Goal: Navigation & Orientation: Find specific page/section

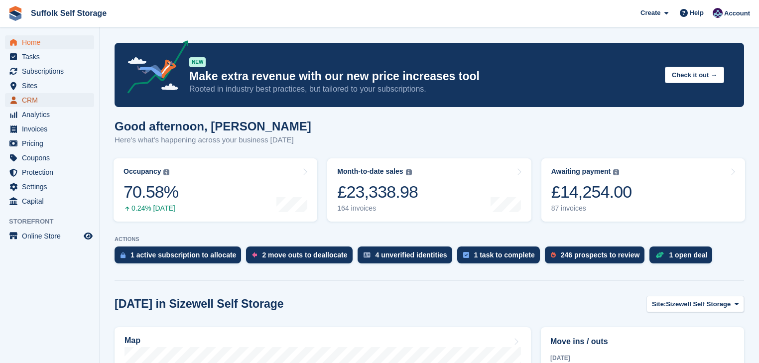
click at [28, 99] on span "CRM" at bounding box center [52, 100] width 60 height 14
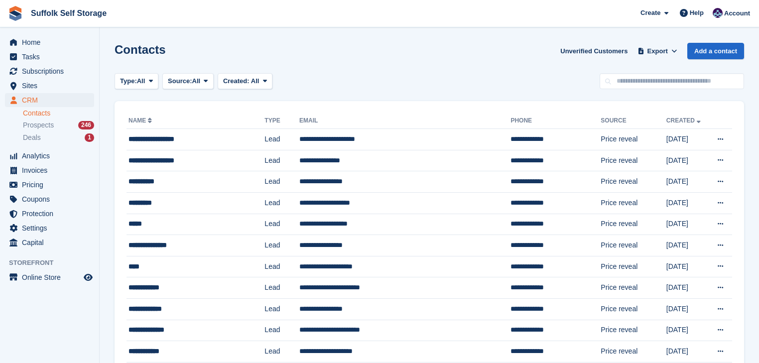
click at [39, 115] on link "Contacts" at bounding box center [58, 113] width 71 height 9
click at [168, 183] on div "**********" at bounding box center [188, 181] width 118 height 10
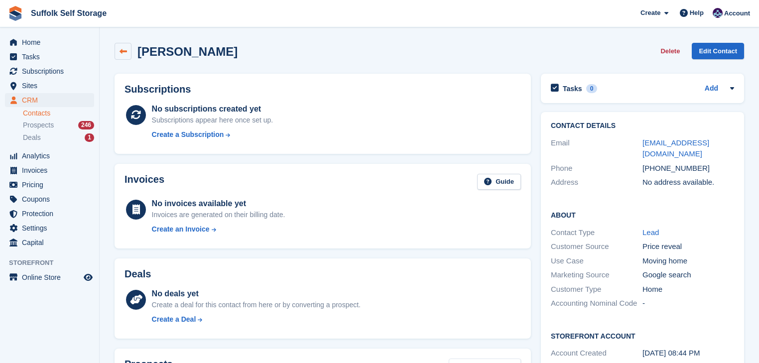
click at [123, 52] on icon at bounding box center [123, 51] width 7 height 7
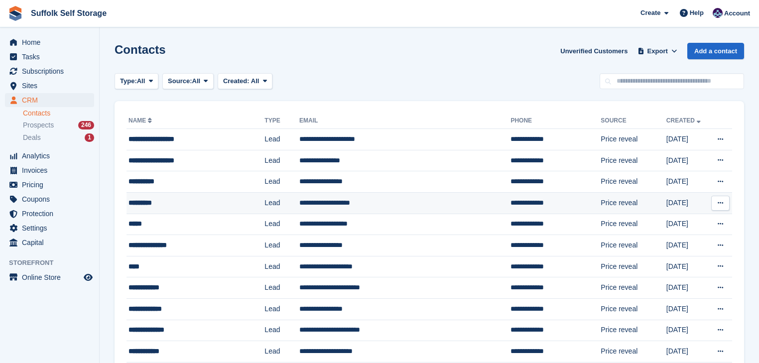
click at [187, 203] on div "*********" at bounding box center [188, 203] width 118 height 10
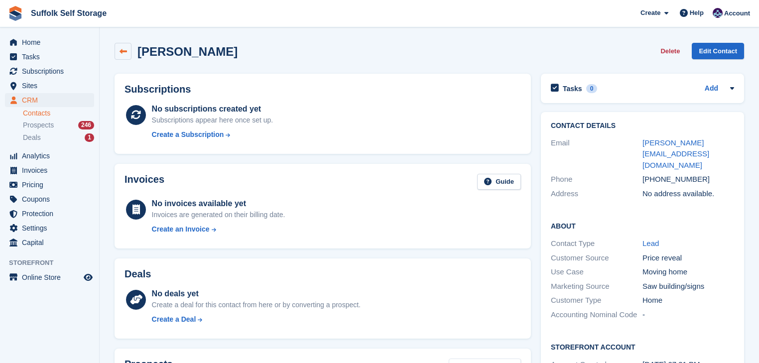
click at [125, 50] on icon at bounding box center [123, 51] width 7 height 7
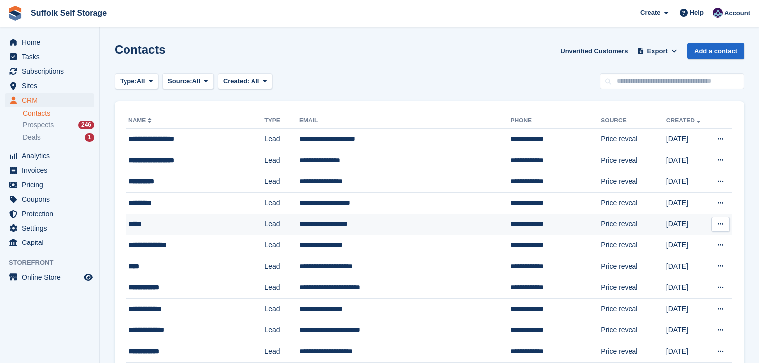
click at [157, 224] on div "*****" at bounding box center [188, 224] width 118 height 10
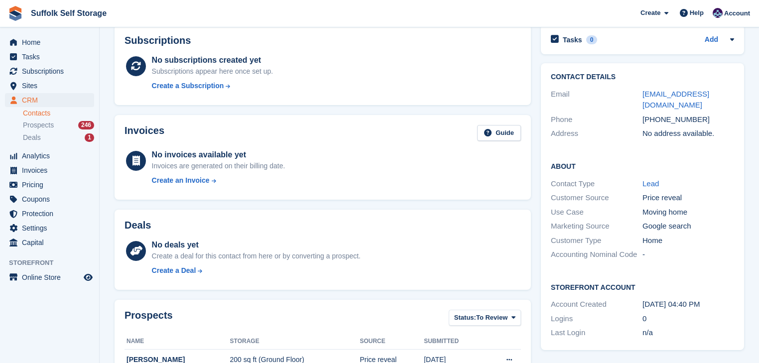
scroll to position [271, 0]
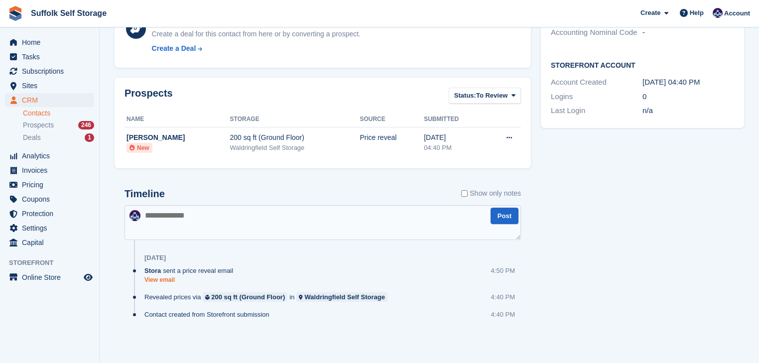
click at [155, 280] on link "View email" at bounding box center [191, 280] width 94 height 8
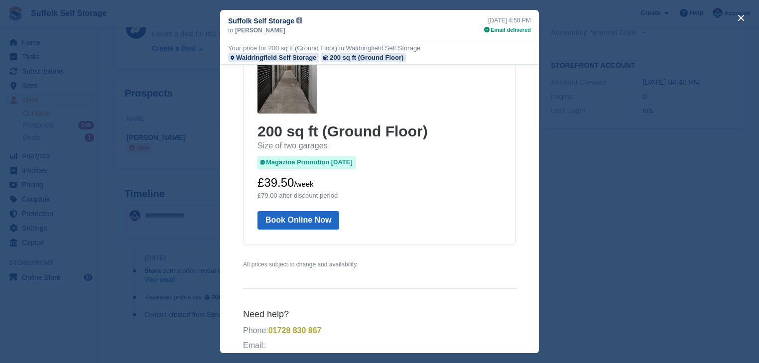
scroll to position [0, 0]
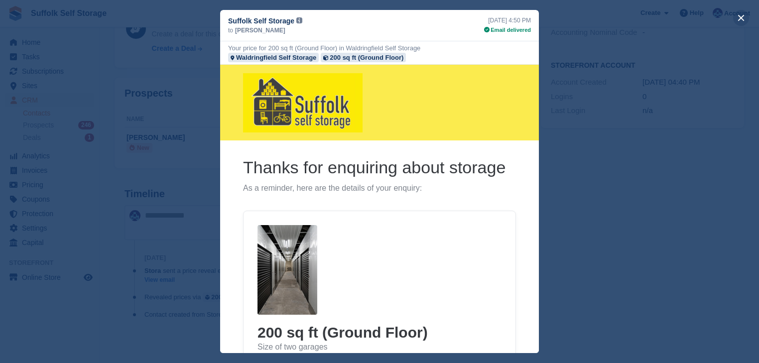
click at [741, 18] on button "close" at bounding box center [741, 18] width 16 height 16
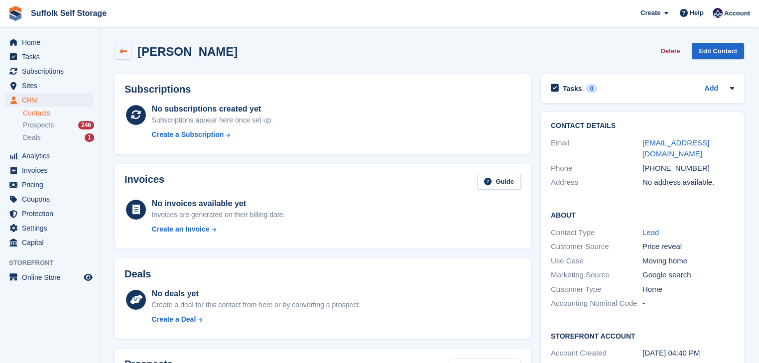
click at [126, 46] on link at bounding box center [123, 51] width 17 height 17
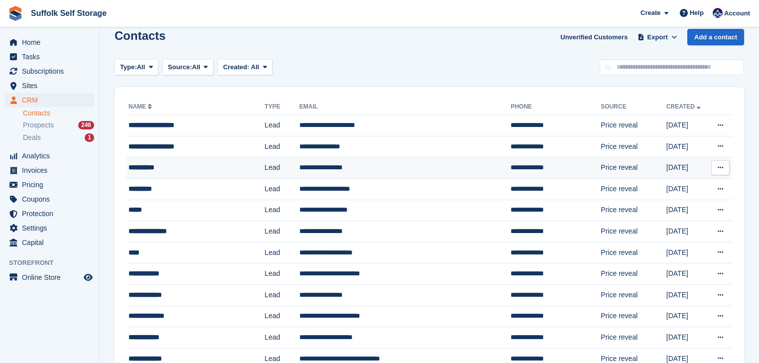
scroll to position [40, 0]
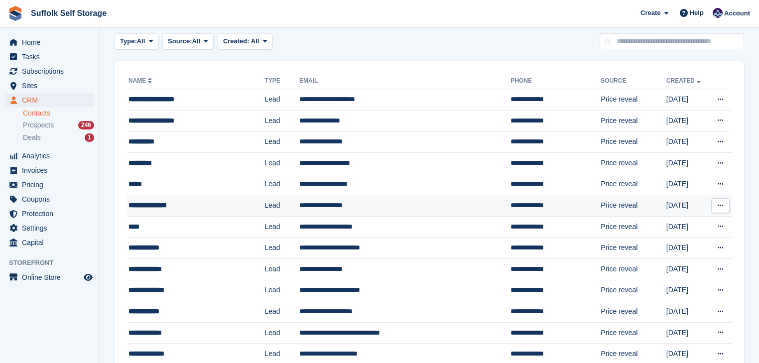
click at [281, 206] on td "Lead" at bounding box center [282, 205] width 35 height 21
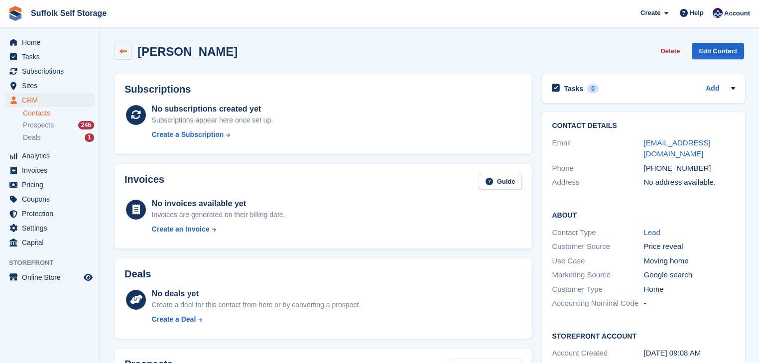
click at [126, 53] on icon at bounding box center [123, 51] width 7 height 7
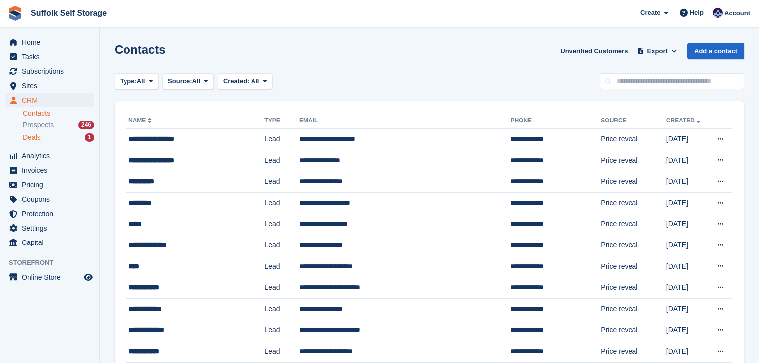
click at [58, 136] on div "Deals 1" at bounding box center [58, 137] width 71 height 9
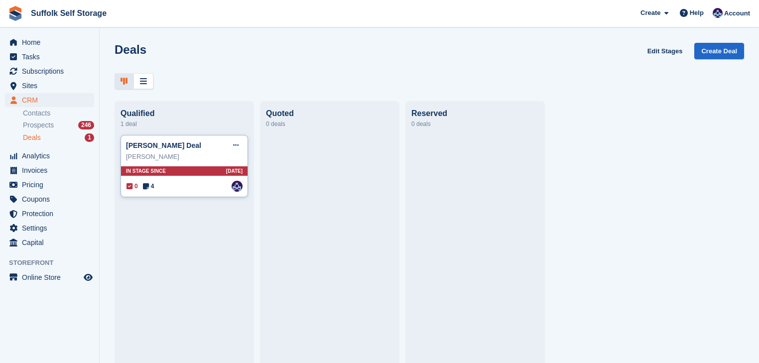
click at [183, 185] on div "0 4 Assigned to William Notcutt" at bounding box center [185, 186] width 116 height 11
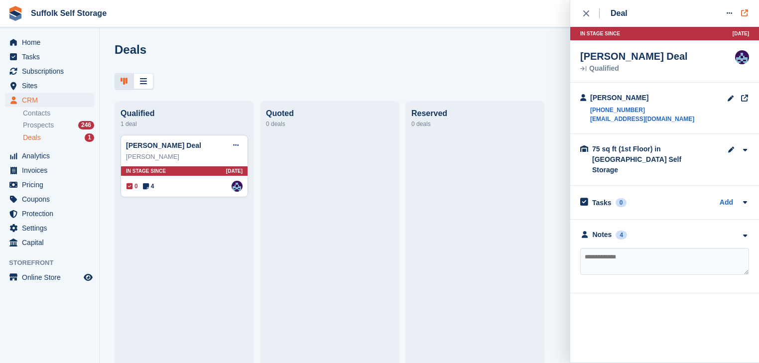
click at [745, 13] on icon at bounding box center [745, 12] width 9 height 0
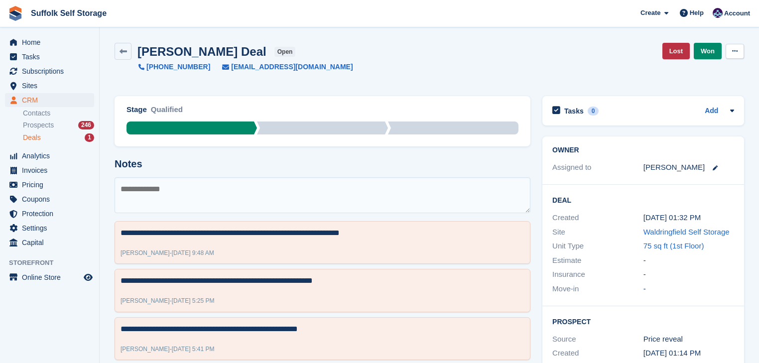
click at [735, 52] on icon at bounding box center [734, 51] width 5 height 6
click at [672, 91] on p "Delete Deal" at bounding box center [696, 92] width 87 height 13
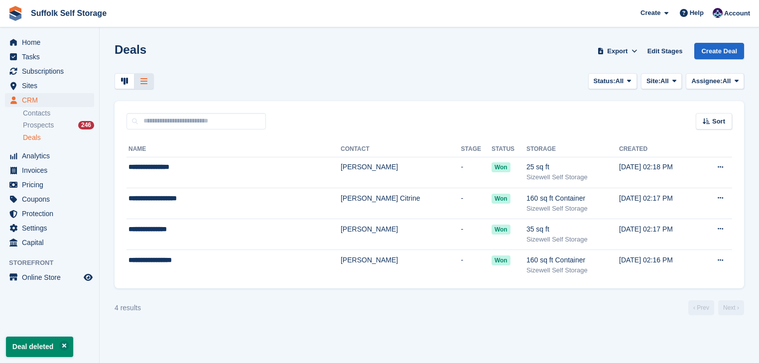
click at [51, 138] on div "Deals" at bounding box center [58, 137] width 71 height 9
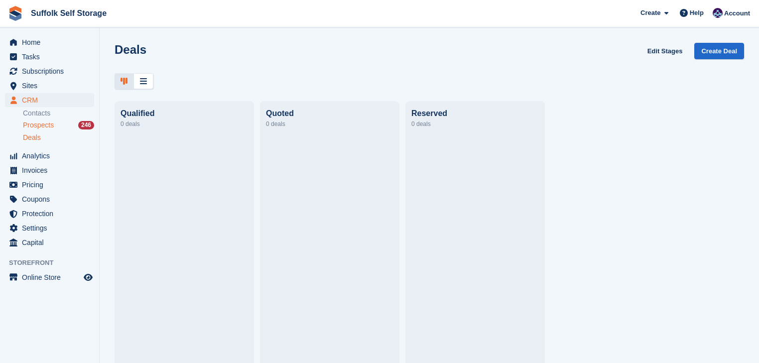
click at [42, 127] on span "Prospects" at bounding box center [38, 125] width 31 height 9
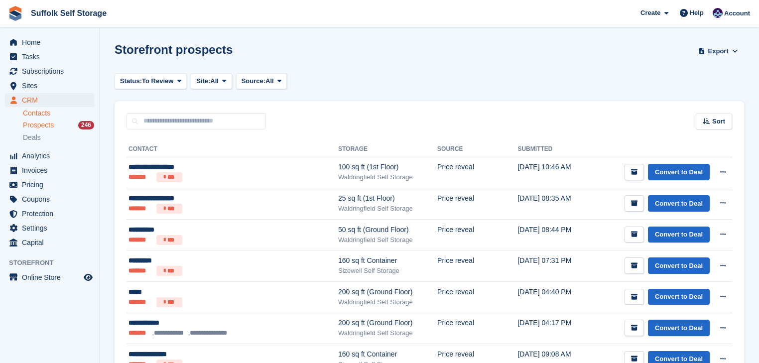
click at [44, 114] on link "Contacts" at bounding box center [58, 113] width 71 height 9
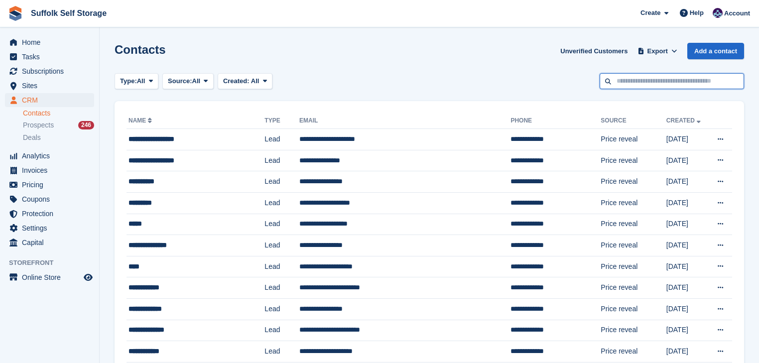
click at [631, 81] on input "text" at bounding box center [672, 81] width 144 height 16
type input "***"
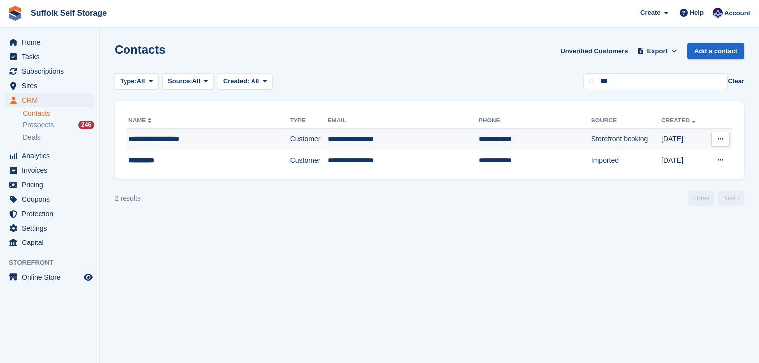
click at [217, 139] on div "**********" at bounding box center [194, 139] width 131 height 10
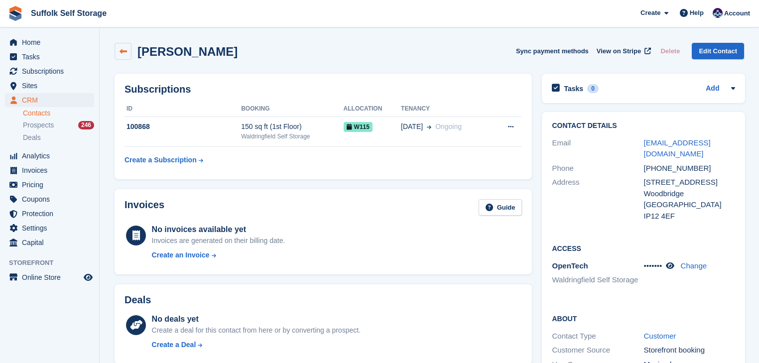
click at [130, 51] on link at bounding box center [123, 51] width 17 height 17
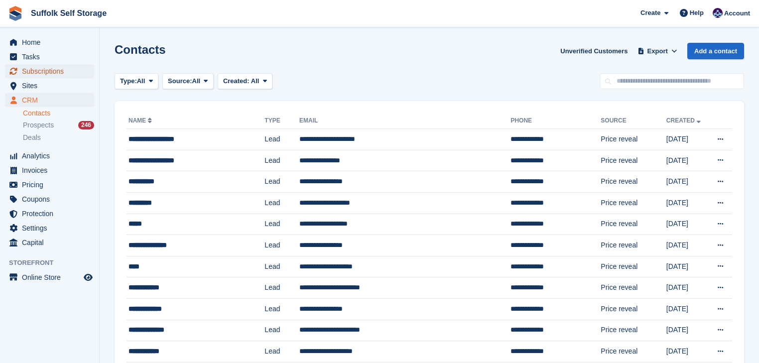
click at [45, 74] on span "Subscriptions" at bounding box center [52, 71] width 60 height 14
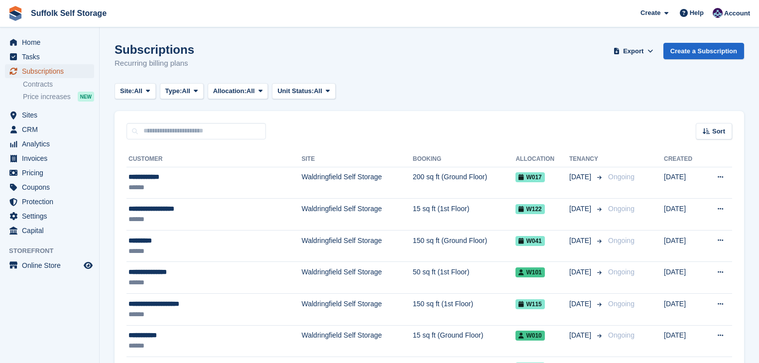
click at [40, 68] on span "Subscriptions" at bounding box center [52, 71] width 60 height 14
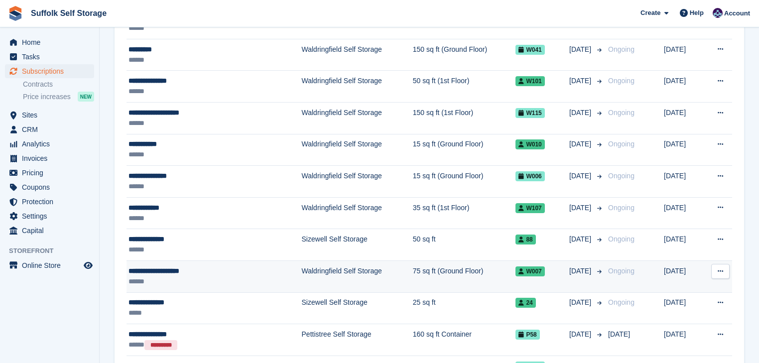
scroll to position [199, 0]
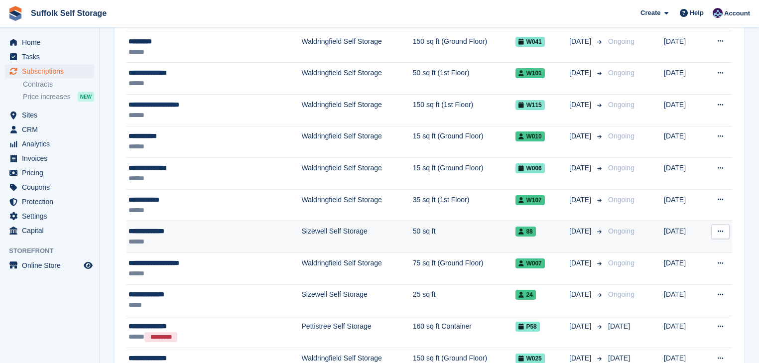
click at [199, 233] on div "**********" at bounding box center [191, 231] width 125 height 10
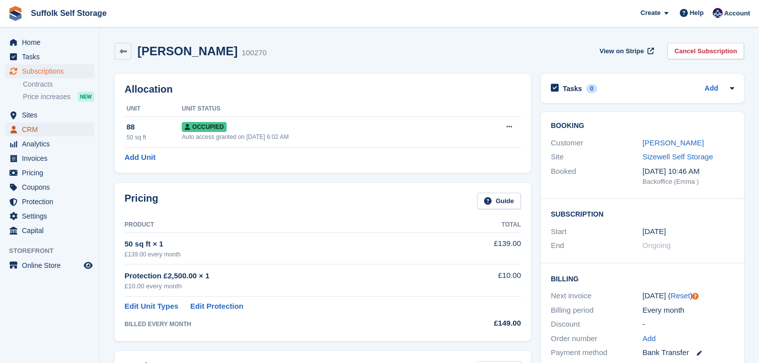
click at [15, 132] on icon "menu" at bounding box center [13, 129] width 6 height 7
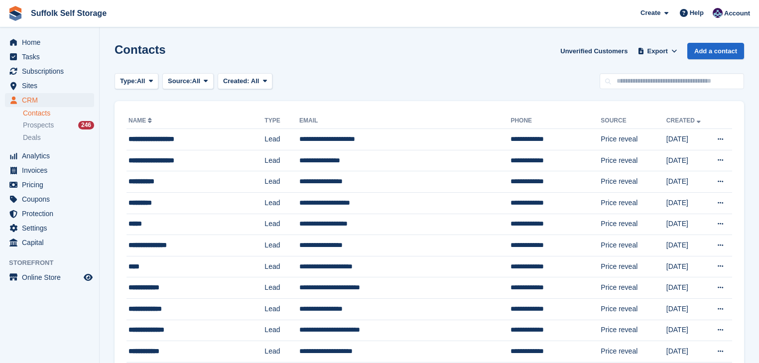
click at [38, 115] on link "Contacts" at bounding box center [58, 113] width 71 height 9
click at [173, 203] on div "*********" at bounding box center [188, 203] width 118 height 10
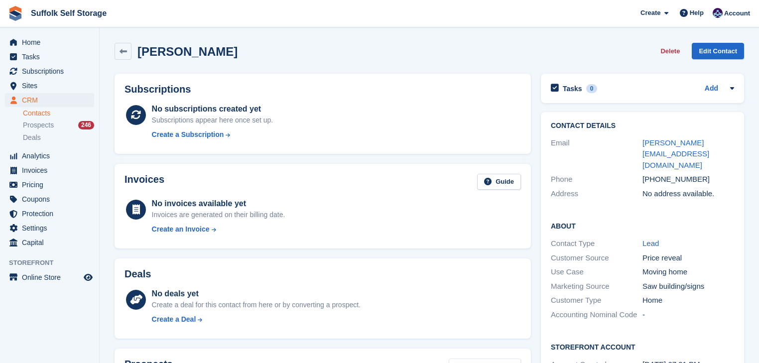
click at [39, 112] on link "Contacts" at bounding box center [58, 113] width 71 height 9
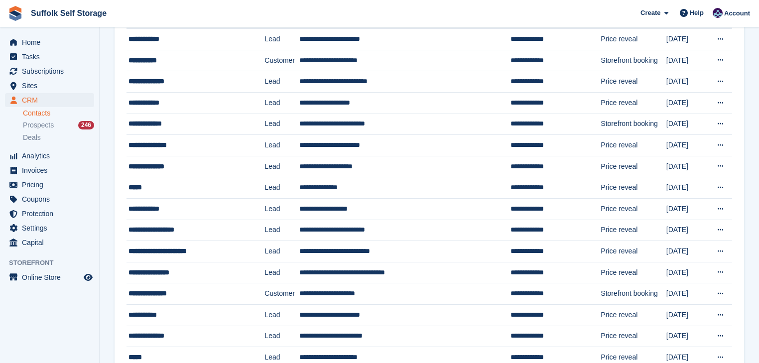
scroll to position [871, 0]
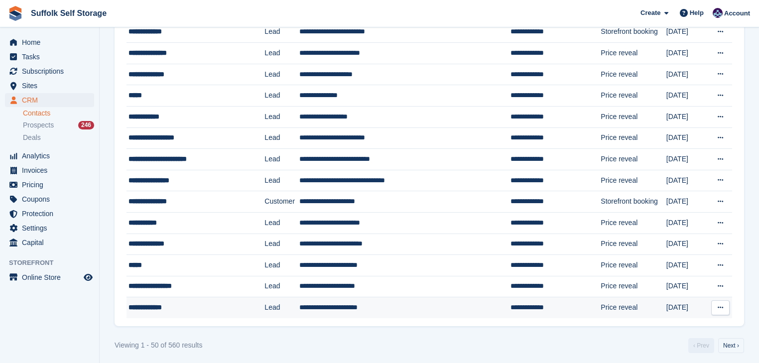
click at [190, 302] on div "**********" at bounding box center [188, 307] width 118 height 10
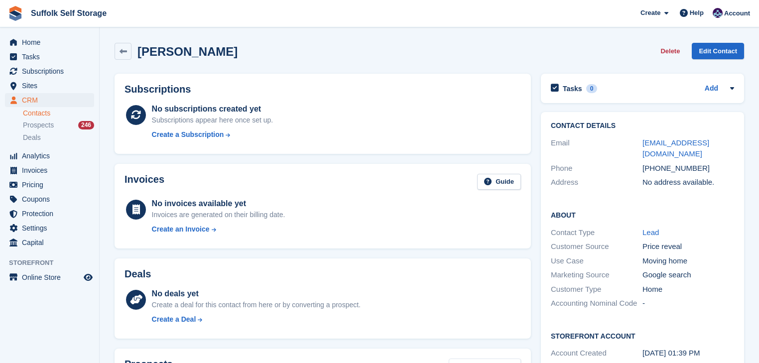
scroll to position [40, 0]
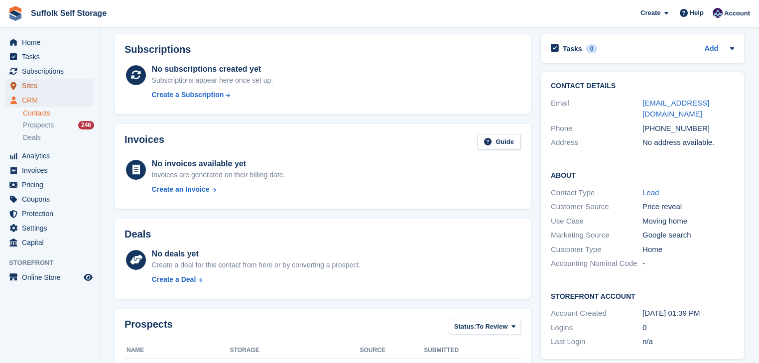
click at [38, 85] on span "Sites" at bounding box center [52, 86] width 60 height 14
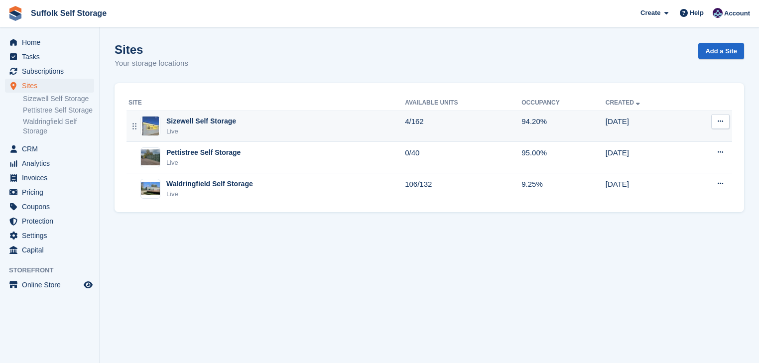
click at [213, 127] on div "Live" at bounding box center [201, 132] width 70 height 10
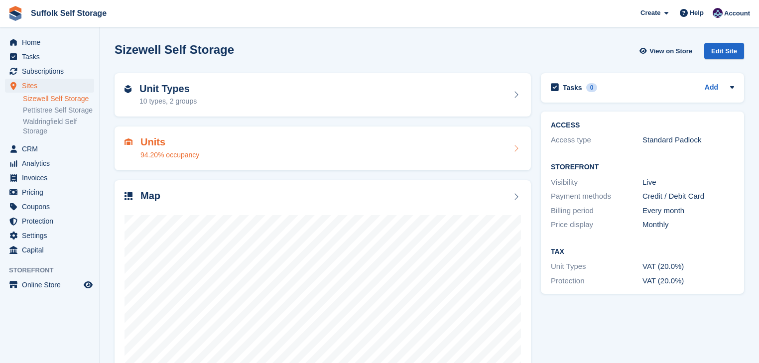
click at [231, 156] on div "Units 94.20% occupancy" at bounding box center [323, 149] width 397 height 24
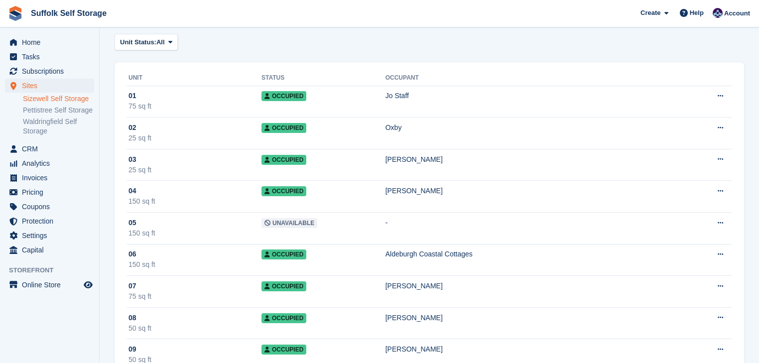
scroll to position [199, 0]
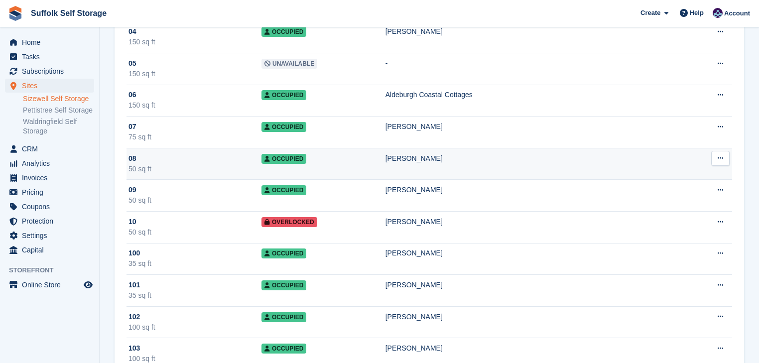
click at [211, 154] on div "08" at bounding box center [195, 158] width 133 height 10
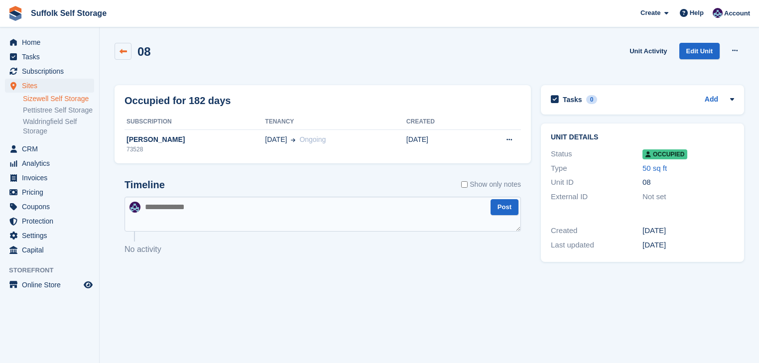
click at [124, 50] on icon at bounding box center [123, 51] width 7 height 7
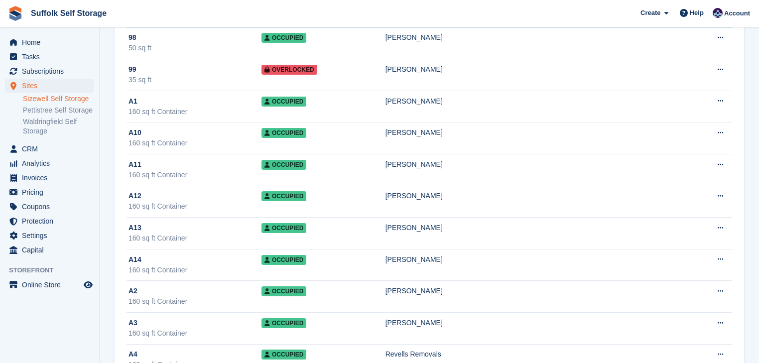
scroll to position [3627, 0]
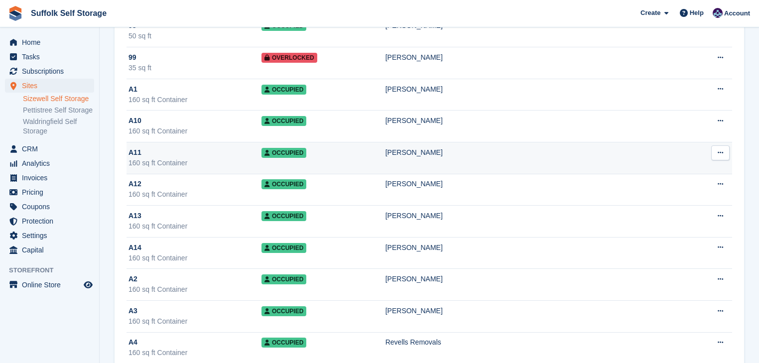
click at [227, 158] on div "160 sq ft Container" at bounding box center [195, 163] width 133 height 10
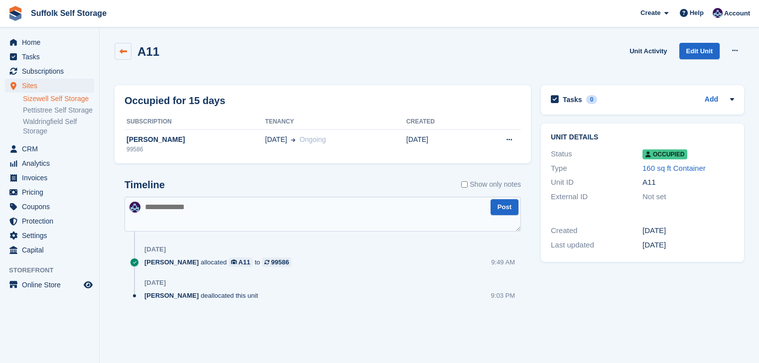
click at [124, 54] on icon at bounding box center [123, 51] width 7 height 7
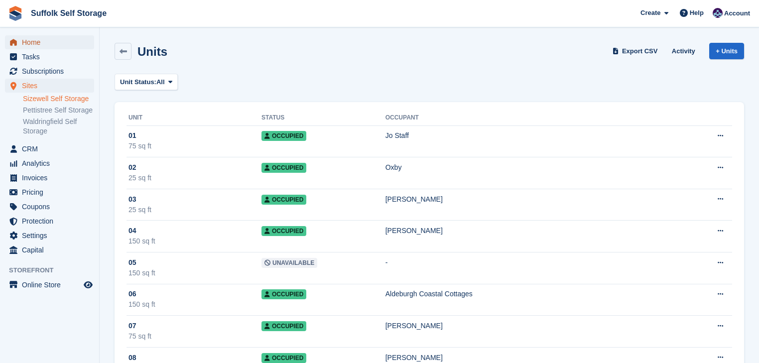
click at [48, 46] on span "Home" at bounding box center [52, 42] width 60 height 14
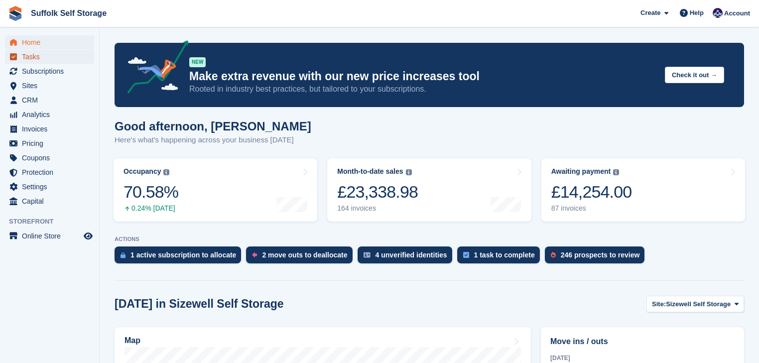
click at [34, 57] on span "Tasks" at bounding box center [52, 57] width 60 height 14
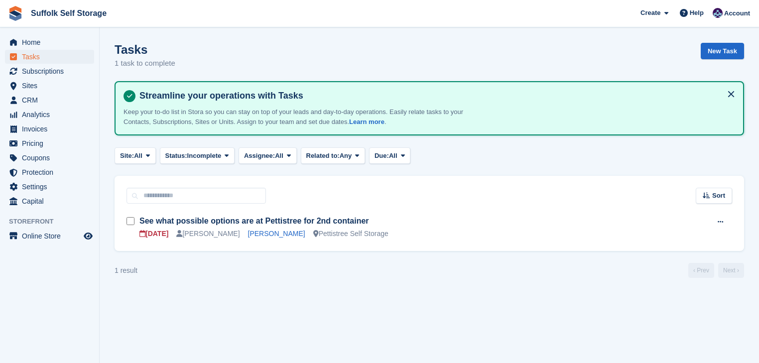
click at [329, 215] on td "See what possible options are at Pettistree for 2nd container [DATE] [PERSON_NA…" at bounding box center [413, 227] width 549 height 39
click at [284, 221] on link "See what possible options are at Pettistree for 2nd container" at bounding box center [254, 221] width 230 height 8
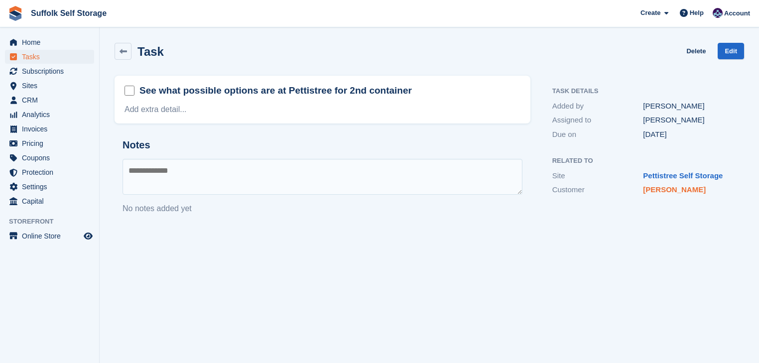
click at [676, 193] on link "David Gooderham" at bounding box center [674, 189] width 63 height 8
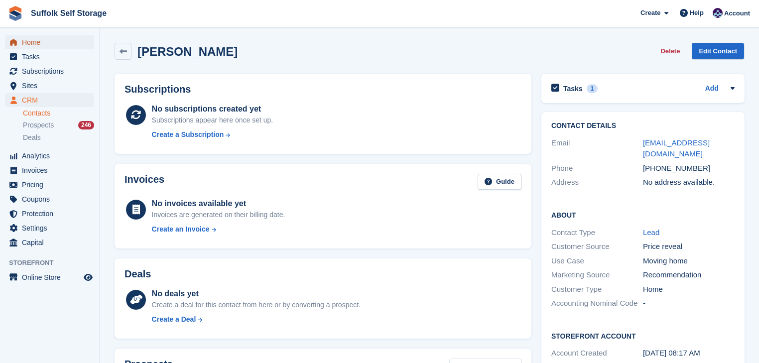
click at [46, 43] on span "Home" at bounding box center [52, 42] width 60 height 14
